Goal: Check status: Check status

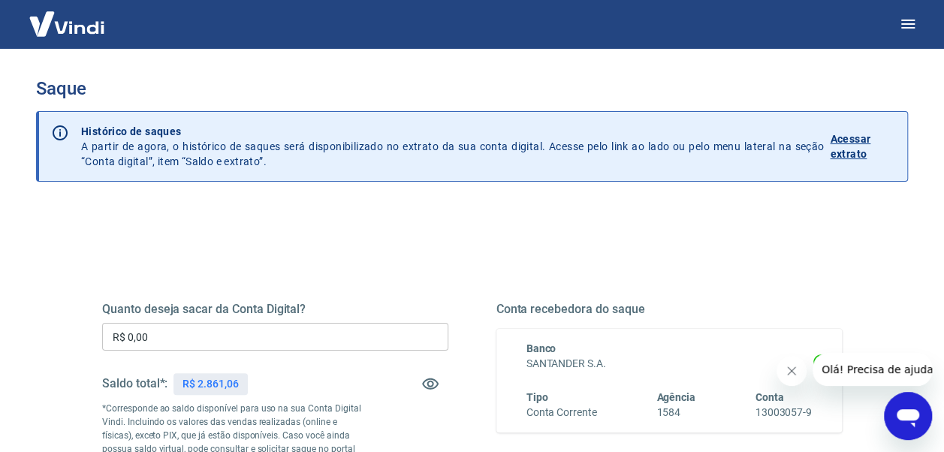
scroll to position [75, 0]
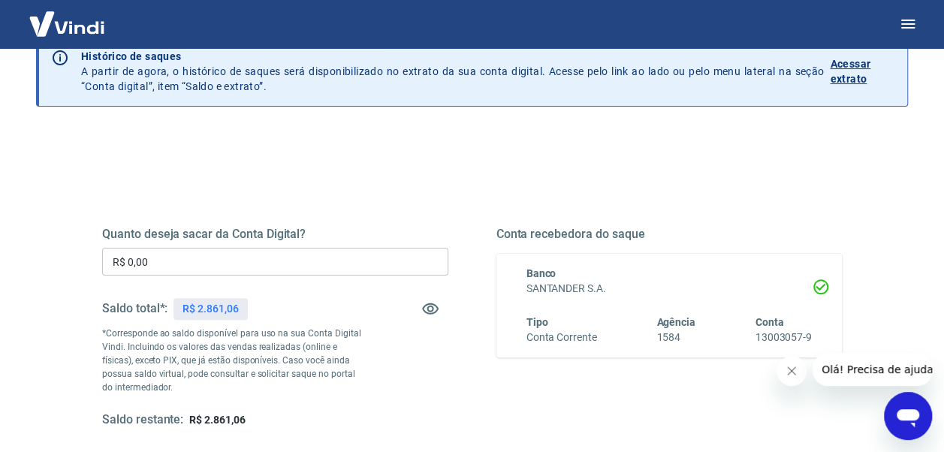
click at [792, 364] on button "Fechar mensagem da empresa" at bounding box center [792, 371] width 30 height 30
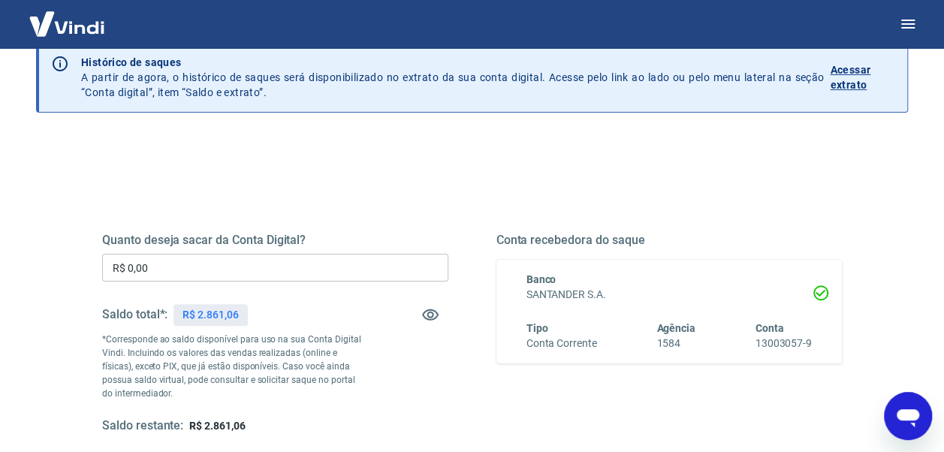
scroll to position [0, 0]
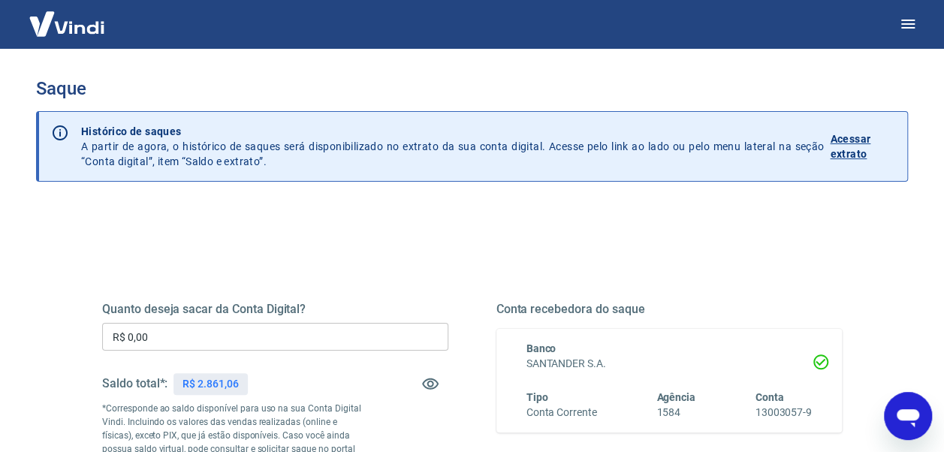
click at [846, 138] on p "Acessar extrato" at bounding box center [862, 146] width 65 height 30
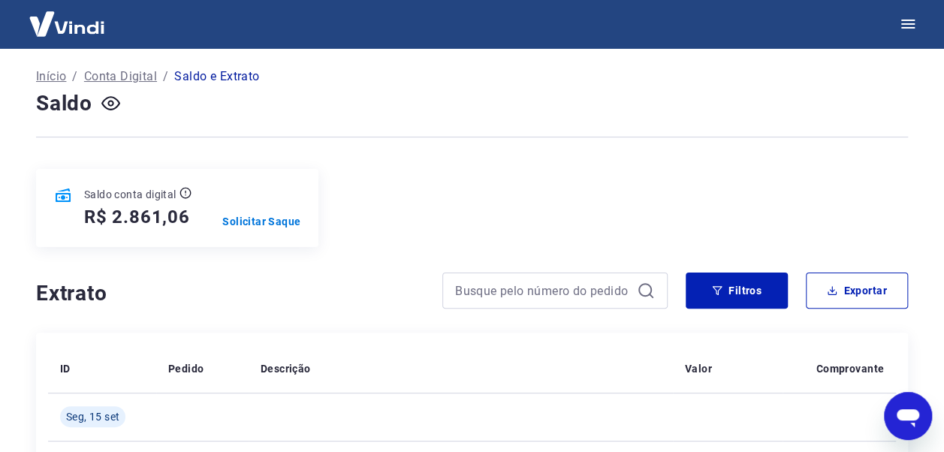
scroll to position [56, 0]
